Goal: Task Accomplishment & Management: Complete application form

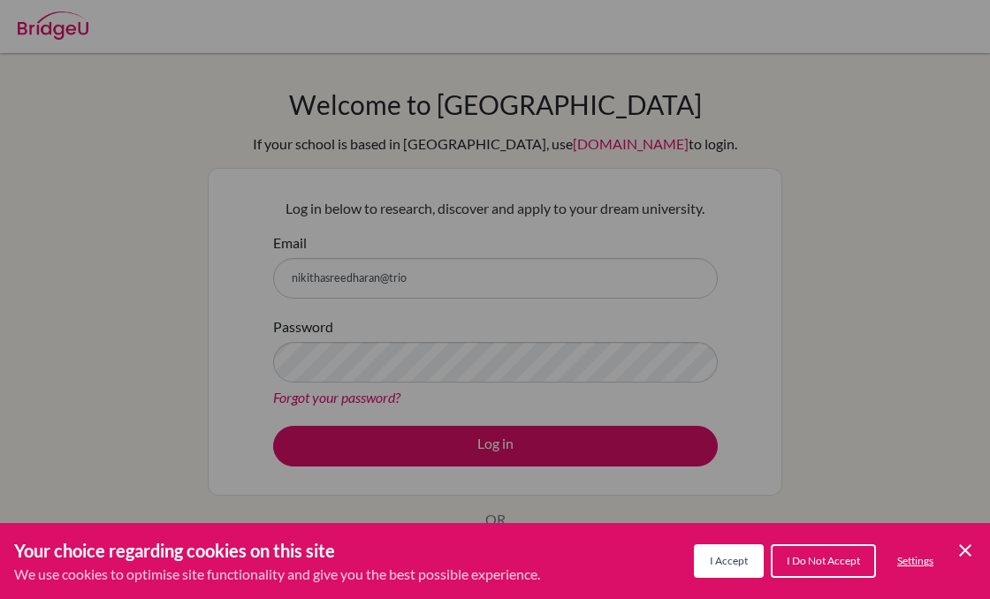
click at [482, 271] on div "Cookie Preferences" at bounding box center [495, 299] width 990 height 599
click at [963, 547] on icon "Cookie Control Close Icon" at bounding box center [965, 550] width 21 height 21
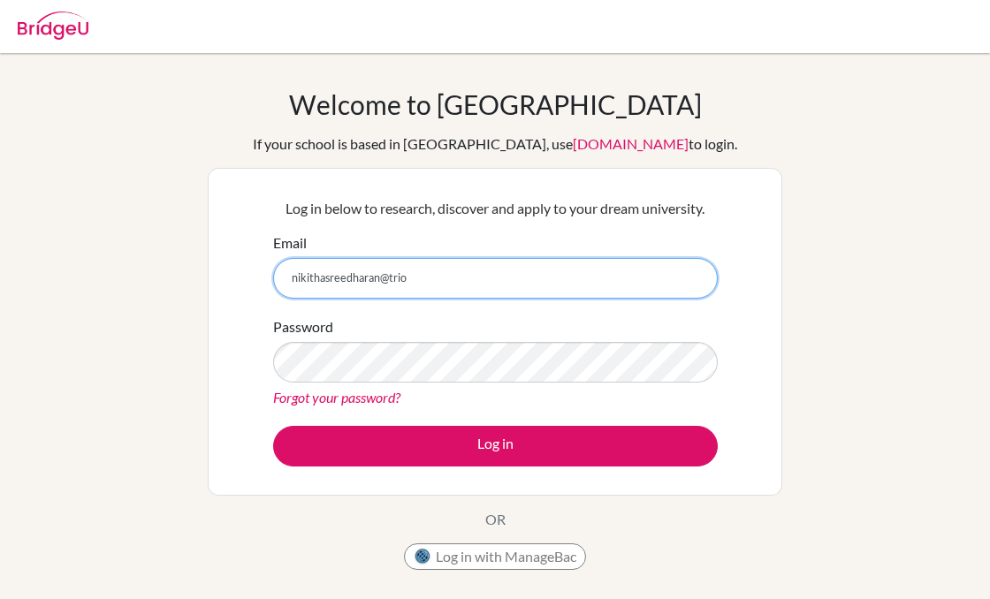
click at [429, 272] on input "nikithasreedharan@trio" at bounding box center [495, 278] width 445 height 41
type input "[EMAIL_ADDRESS][DOMAIN_NAME]"
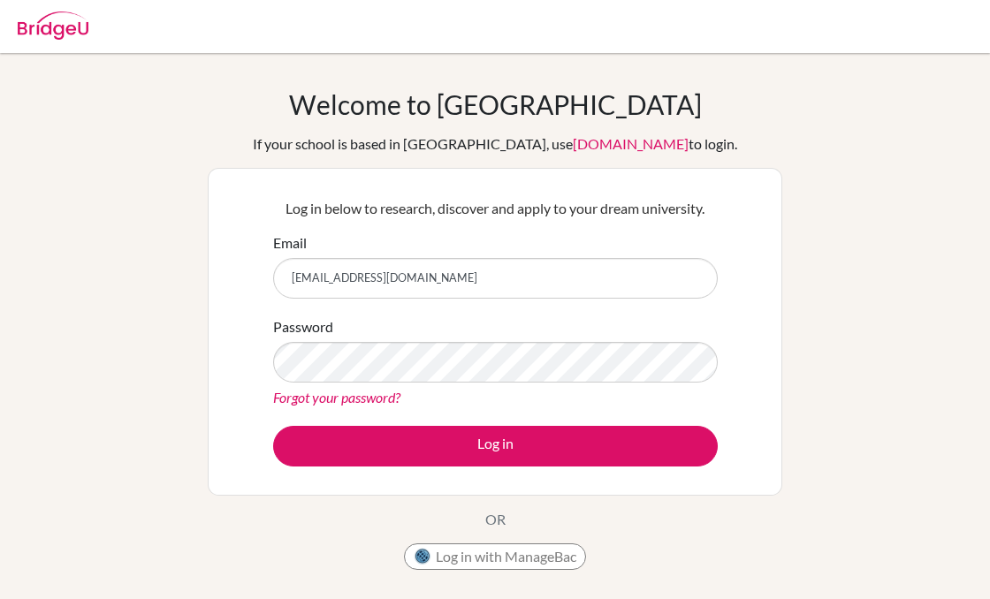
click at [42, 512] on div "Welcome to [GEOGRAPHIC_DATA] If your school is based in [GEOGRAPHIC_DATA], use …" at bounding box center [495, 377] width 990 height 578
click at [246, 527] on div "Welcome to [GEOGRAPHIC_DATA] If your school is based in [GEOGRAPHIC_DATA], use …" at bounding box center [495, 333] width 575 height 491
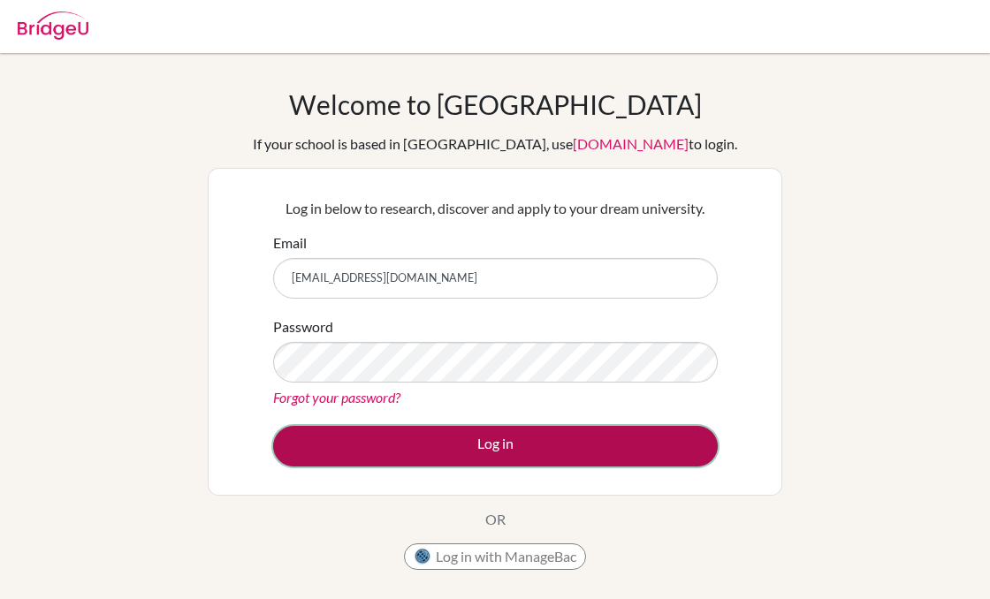
click at [528, 447] on button "Log in" at bounding box center [495, 446] width 445 height 41
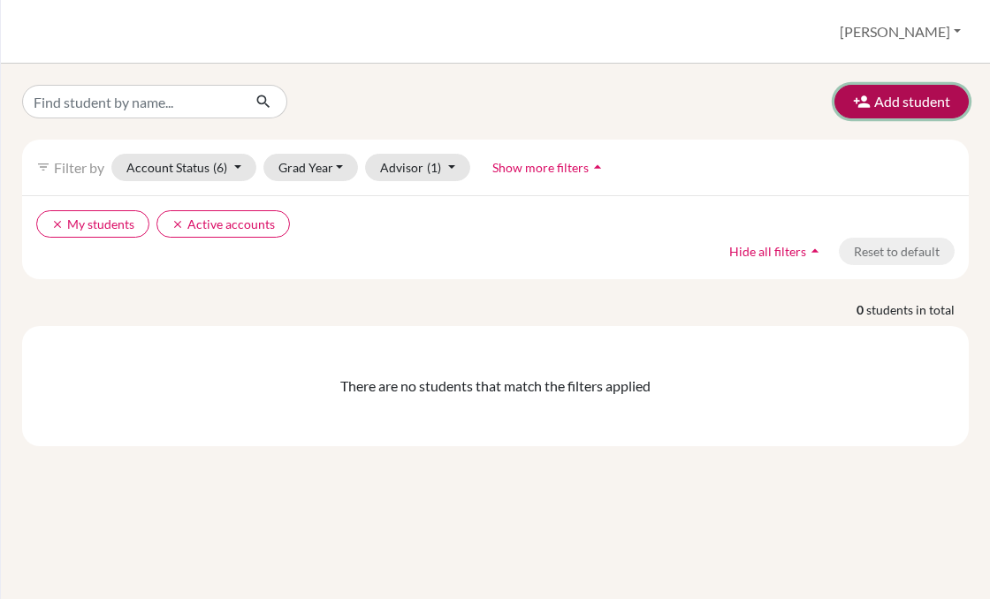
click at [876, 103] on button "Add student" at bounding box center [902, 102] width 134 height 34
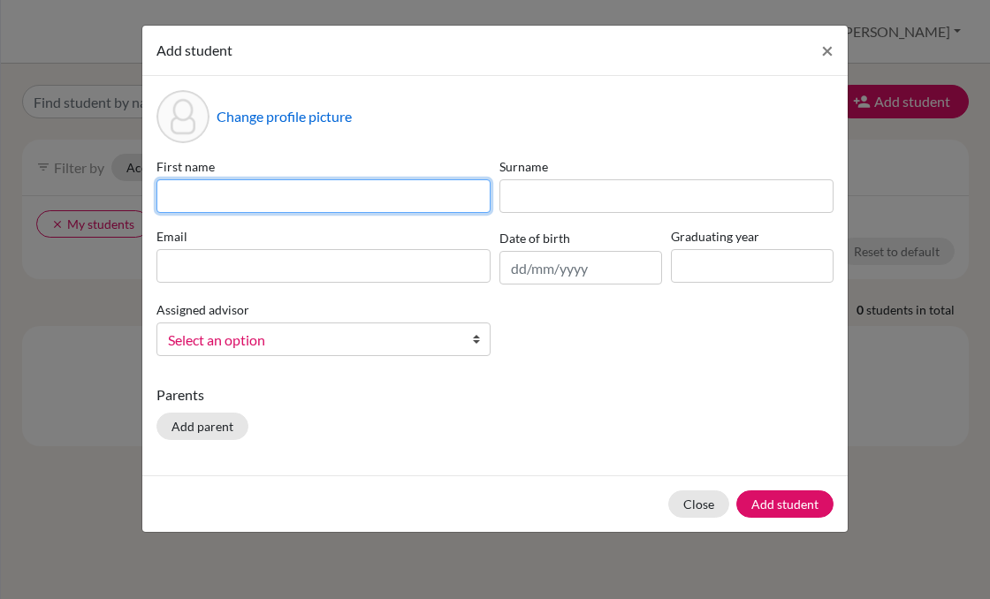
click at [236, 199] on input at bounding box center [324, 196] width 334 height 34
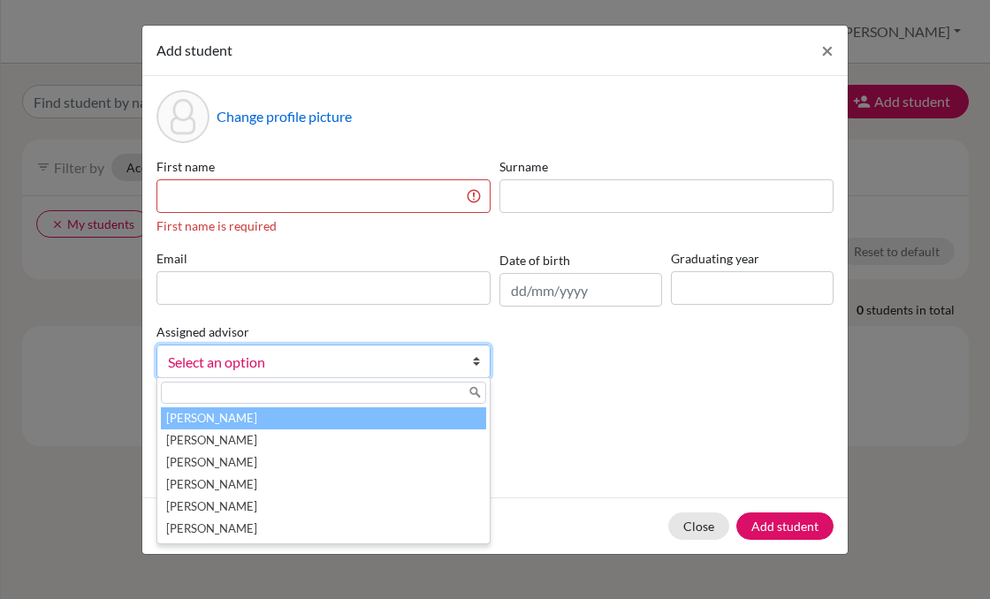
click at [531, 228] on div "Surname" at bounding box center [666, 196] width 343 height 78
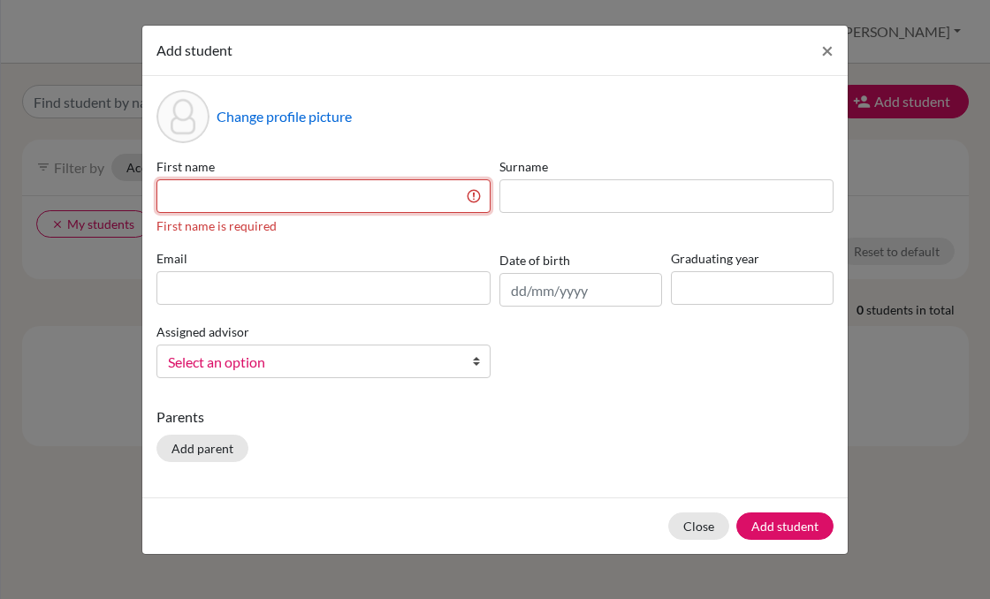
click at [381, 198] on input at bounding box center [324, 196] width 334 height 34
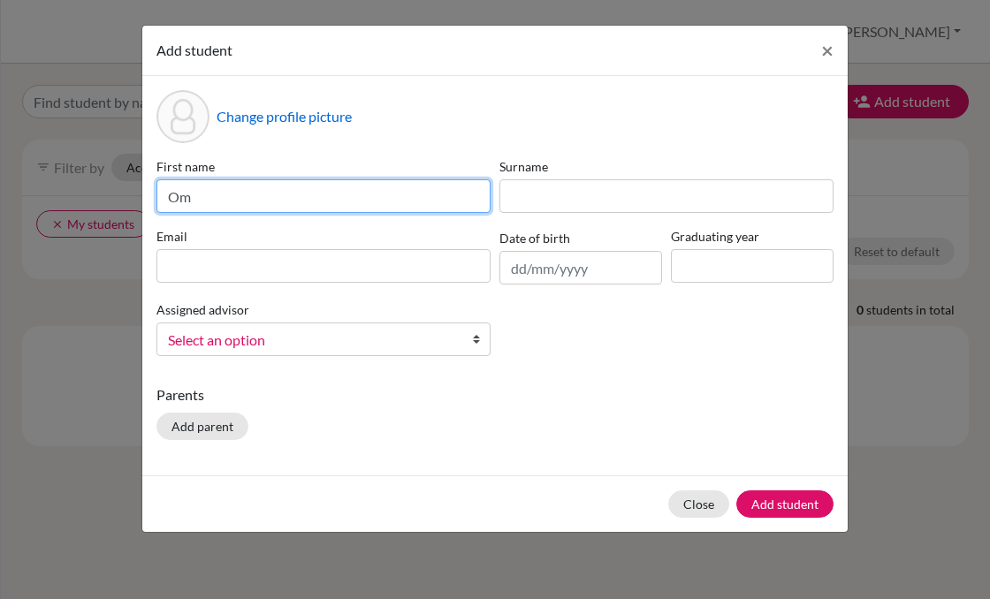
type input "Om"
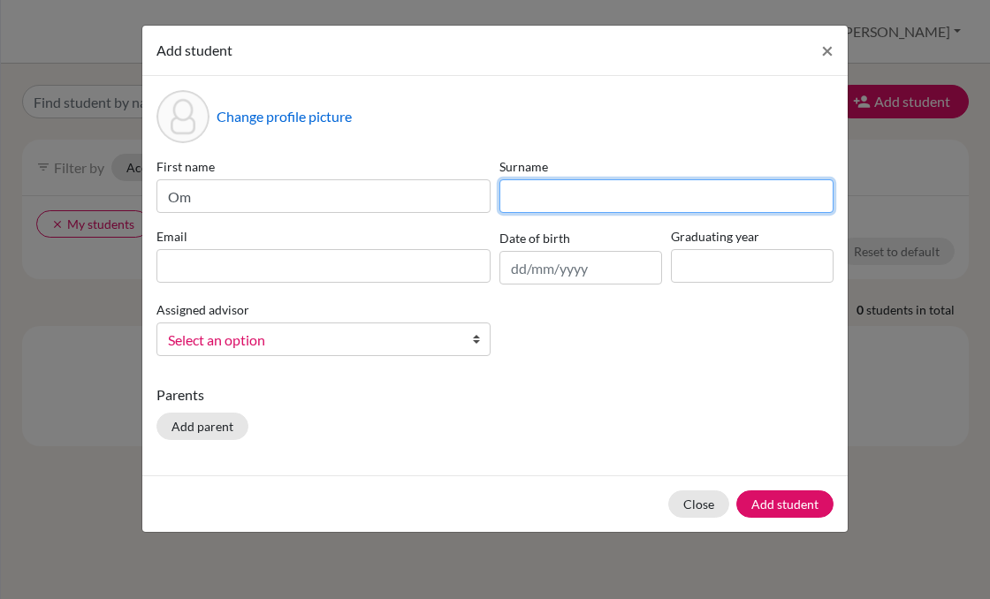
click at [542, 192] on input at bounding box center [667, 196] width 334 height 34
type input "k"
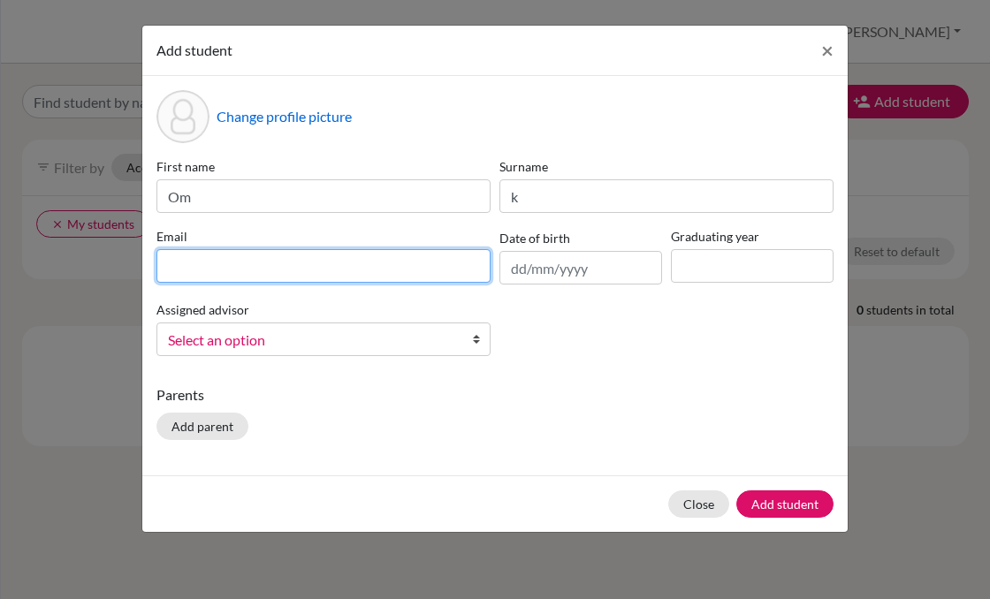
click at [431, 272] on input at bounding box center [324, 266] width 334 height 34
type input "omk@trioworldacademy.com"
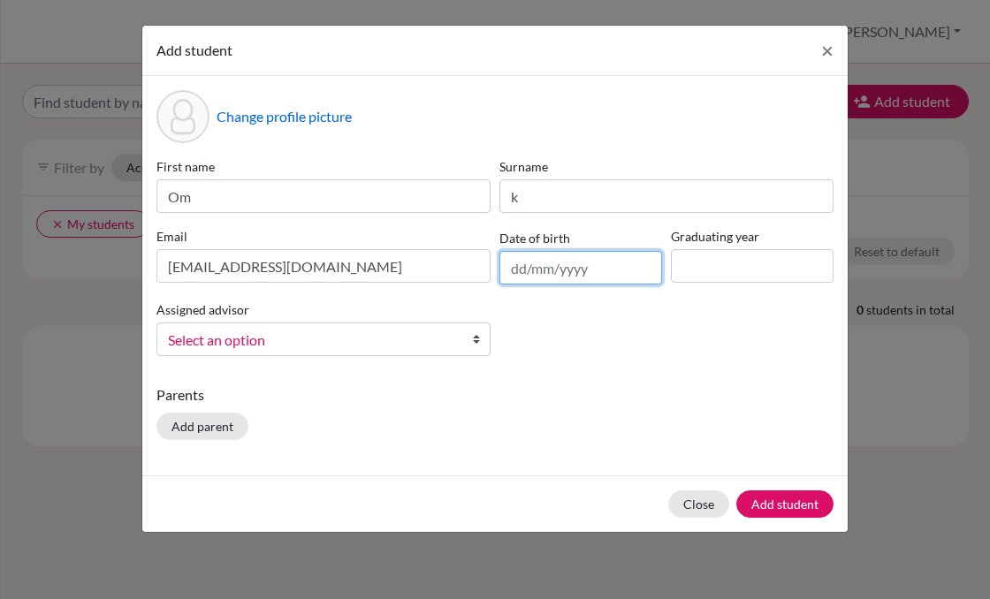
click at [525, 259] on input "text" at bounding box center [581, 268] width 163 height 34
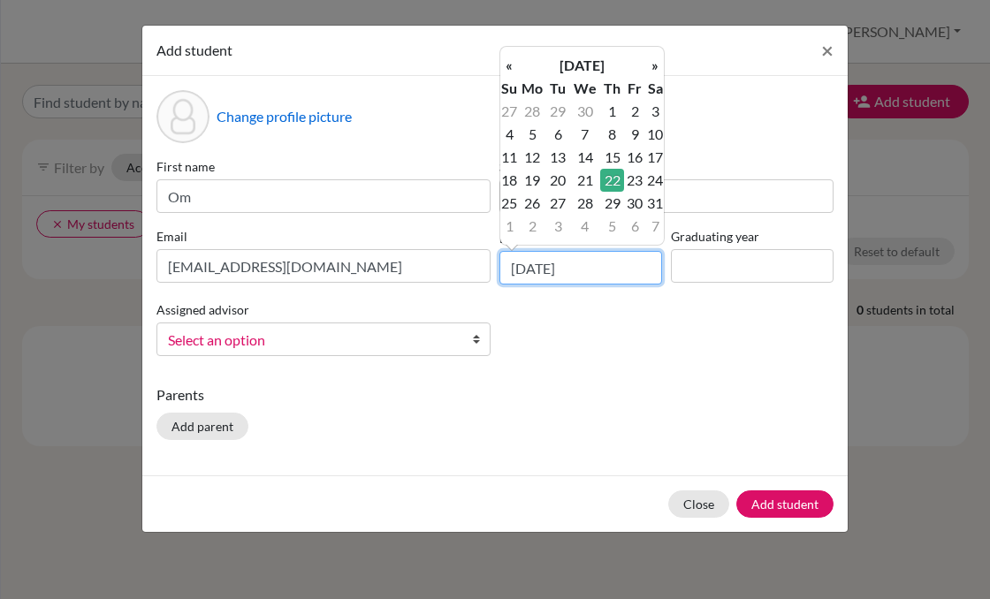
type input "22/10/2009"
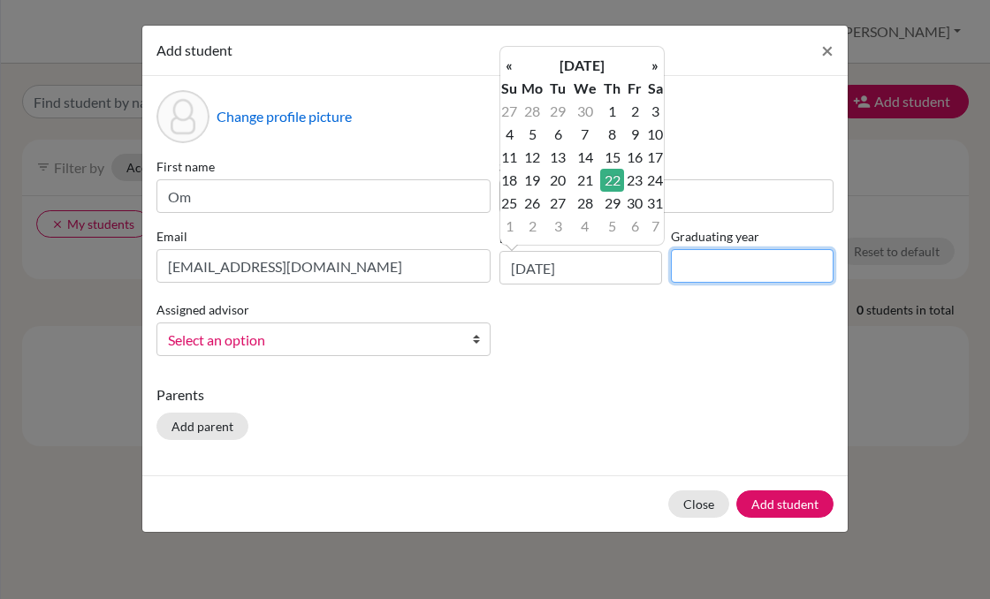
click at [757, 261] on input at bounding box center [752, 266] width 163 height 34
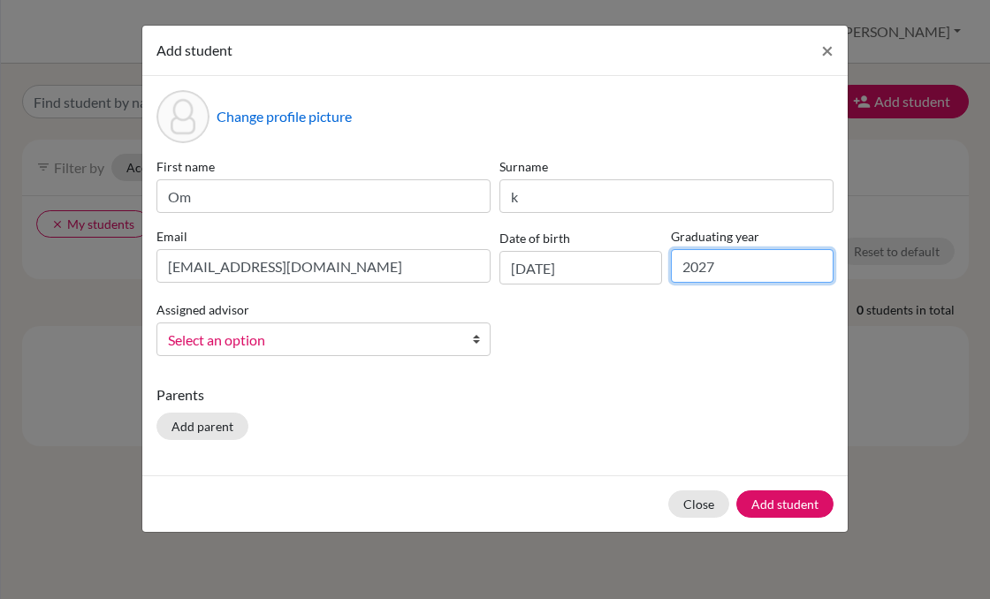
type input "2027"
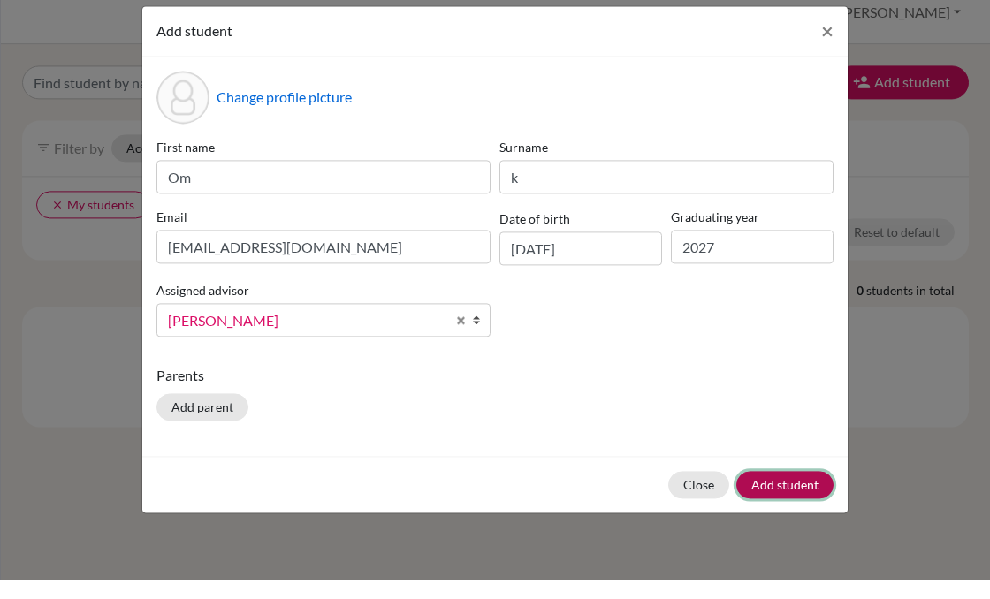
click at [789, 495] on button "Add student" at bounding box center [785, 504] width 97 height 27
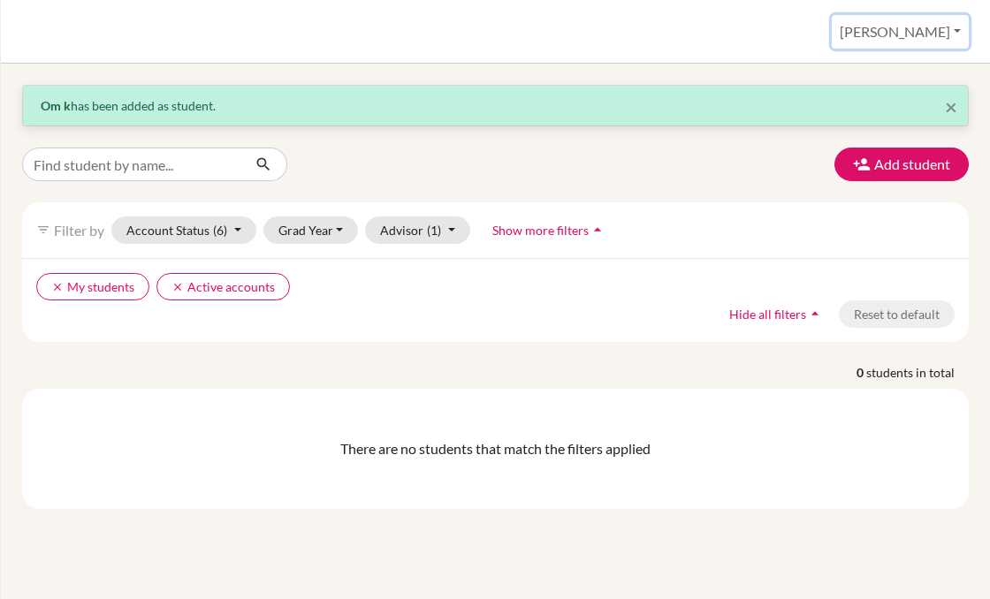
click at [948, 32] on button "Nikitha" at bounding box center [900, 32] width 137 height 34
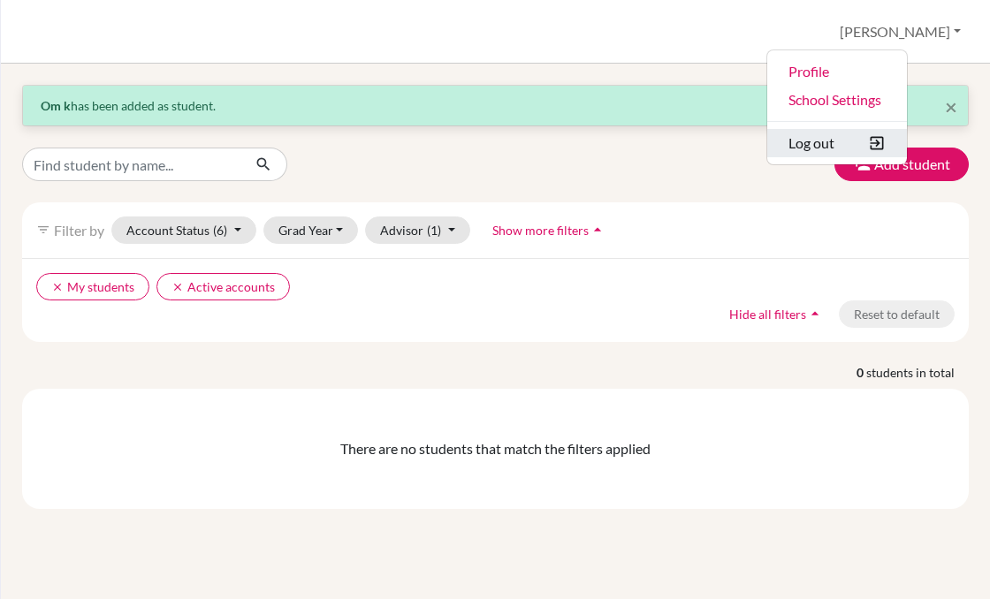
click at [859, 152] on button "Log out" at bounding box center [837, 143] width 140 height 28
click at [907, 137] on button "Log out" at bounding box center [837, 143] width 140 height 28
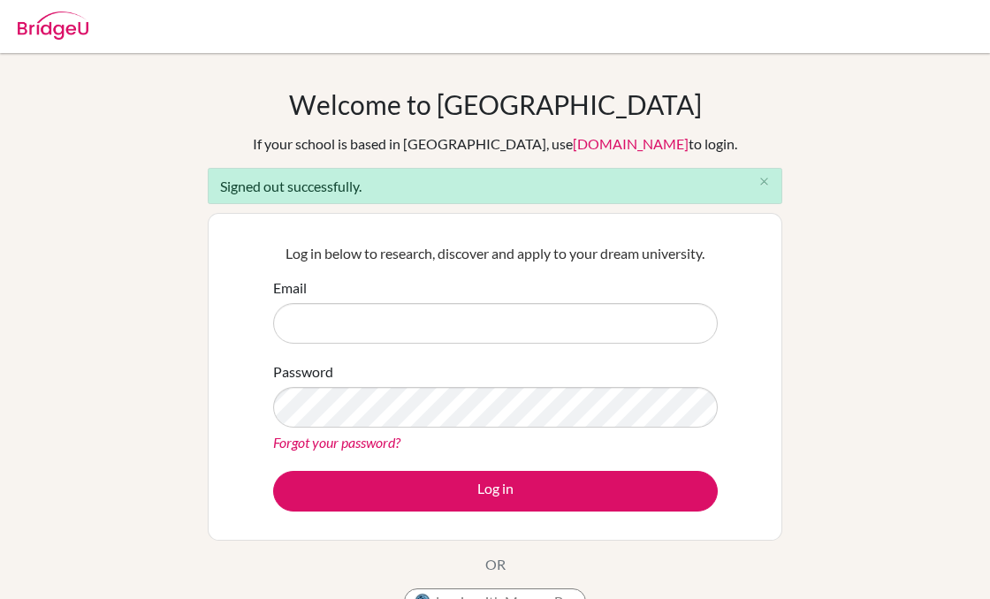
click at [870, 216] on div "Welcome to BridgeU If your school is based in China, use app.bridge-u.com.cn to…" at bounding box center [495, 399] width 990 height 623
